Goal: Download file/media

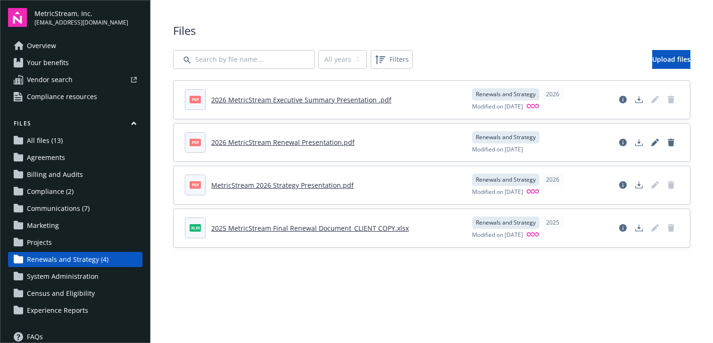
click at [300, 148] on header "pdf 2026 MetricStream Renewal Presentation.pdf" at bounding box center [323, 142] width 276 height 21
click at [301, 143] on link "2026 MetricStream Renewal Presentation.pdf" at bounding box center [282, 142] width 143 height 9
